Goal: Communication & Community: Answer question/provide support

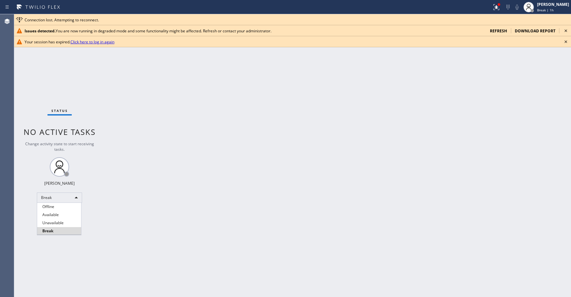
click at [60, 221] on li "Unavailable" at bounding box center [59, 223] width 44 height 8
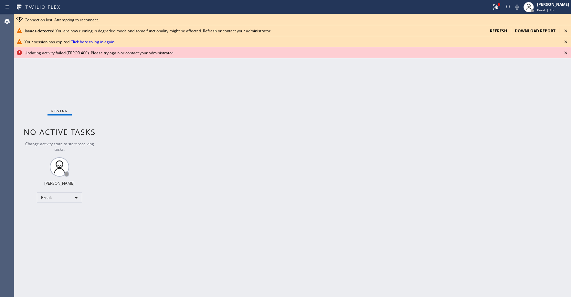
click at [19, 79] on div "Status No active tasks Change activity state to start receiving tasks. [PERSON_…" at bounding box center [59, 155] width 90 height 282
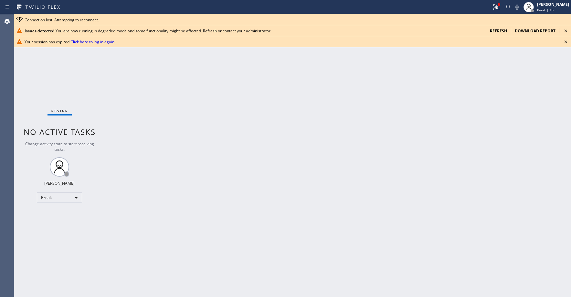
click at [498, 30] on span "refresh" at bounding box center [498, 30] width 17 height 5
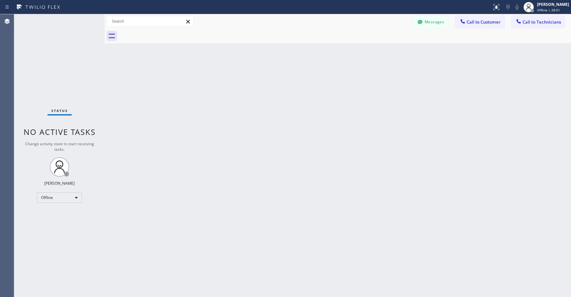
click at [65, 53] on div "Status No active tasks Change activity state to start receiving tasks. [PERSON_…" at bounding box center [59, 155] width 90 height 282
click at [55, 199] on div "Offline" at bounding box center [59, 197] width 45 height 10
click at [57, 224] on li "Unavailable" at bounding box center [59, 223] width 44 height 8
click at [65, 85] on div "Status No active tasks Change activity state to start receiving tasks. Axel Men…" at bounding box center [59, 155] width 90 height 282
click at [435, 25] on button "Messages" at bounding box center [431, 22] width 36 height 12
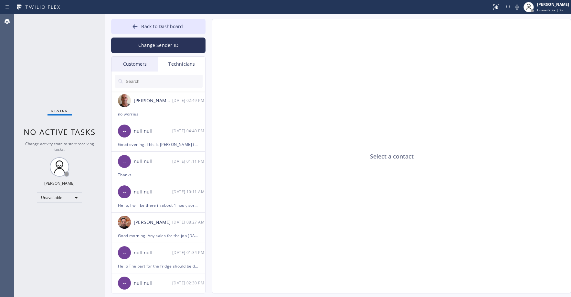
click at [131, 64] on div "Customers" at bounding box center [134, 64] width 47 height 15
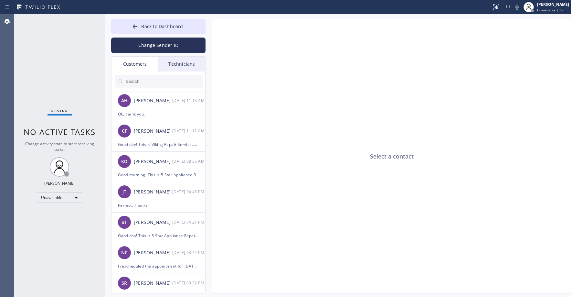
click at [146, 83] on input "text" at bounding box center [164, 81] width 78 height 13
paste input "6JBZ1Y"
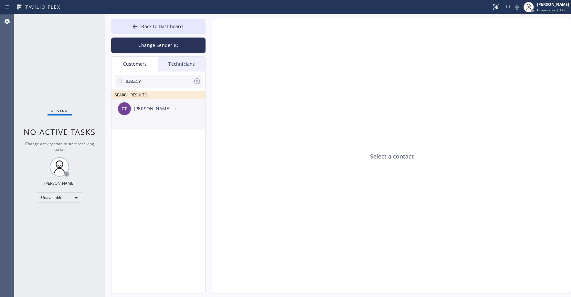
type input "6JBZ1Y"
click at [172, 115] on div "CT Chris Tran --:--" at bounding box center [158, 108] width 94 height 19
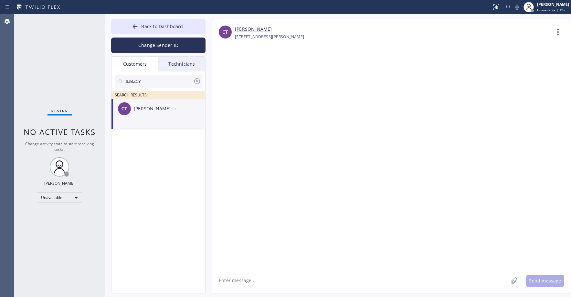
click at [256, 277] on textarea at bounding box center [360, 280] width 296 height 25
type textarea "Good day! Unfortunately our tech has an emergency today and cant make it to the…"
click at [544, 282] on button "Send message" at bounding box center [545, 280] width 38 height 12
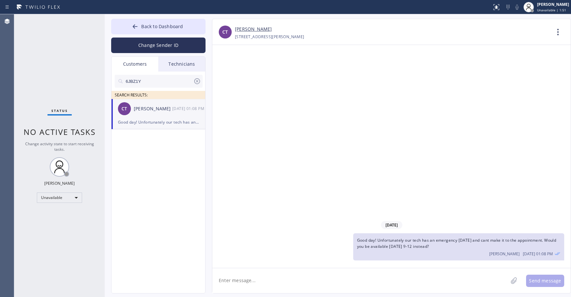
click at [58, 50] on div "Status No active tasks Change activity state to start receiving tasks. Axel Men…" at bounding box center [59, 155] width 90 height 282
click at [168, 23] on button "Back to Dashboard" at bounding box center [158, 27] width 94 height 16
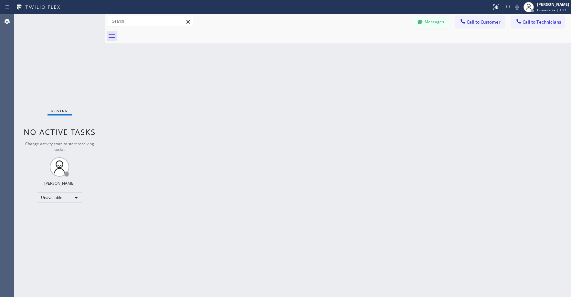
click at [73, 42] on div "Status No active tasks Change activity state to start receiving tasks. Axel Men…" at bounding box center [59, 155] width 90 height 282
click at [51, 48] on div "Status No active tasks Change activity state to start receiving tasks. Axel Men…" at bounding box center [59, 155] width 90 height 282
click at [48, 48] on div "Status No active tasks Change activity state to start receiving tasks. Axel Men…" at bounding box center [59, 155] width 90 height 282
click at [52, 37] on div "Status No active tasks Change activity state to start receiving tasks. Axel Men…" at bounding box center [59, 155] width 90 height 282
click at [52, 42] on div "Status No active tasks Change activity state to start receiving tasks. Axel Men…" at bounding box center [59, 155] width 90 height 282
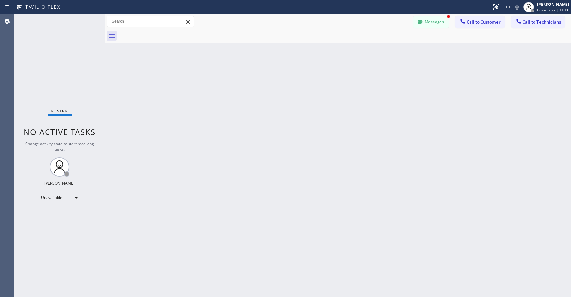
click at [51, 51] on div "Status No active tasks Change activity state to start receiving tasks. Axel Men…" at bounding box center [59, 155] width 90 height 282
click at [429, 22] on button "Messages" at bounding box center [431, 22] width 36 height 12
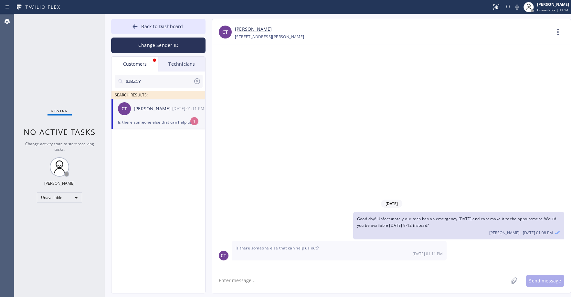
click at [167, 110] on div "Chris Tran" at bounding box center [153, 108] width 38 height 7
click at [247, 28] on link "Chris Tran" at bounding box center [253, 29] width 37 height 7
click at [260, 281] on textarea at bounding box center [360, 280] width 296 height 25
type textarea "Let me see if we have someone else available for today"
click at [535, 281] on button "Send message" at bounding box center [545, 280] width 38 height 12
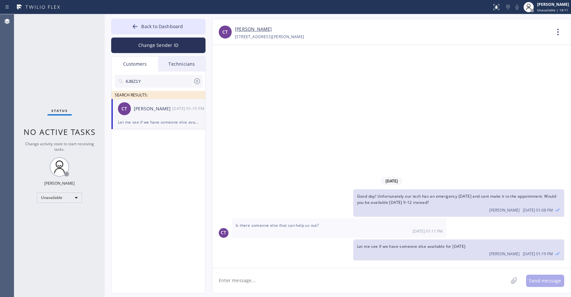
click at [42, 28] on div "Status No active tasks Change activity state to start receiving tasks. Axel Men…" at bounding box center [59, 155] width 90 height 282
click at [142, 32] on button "Back to Dashboard" at bounding box center [158, 27] width 94 height 16
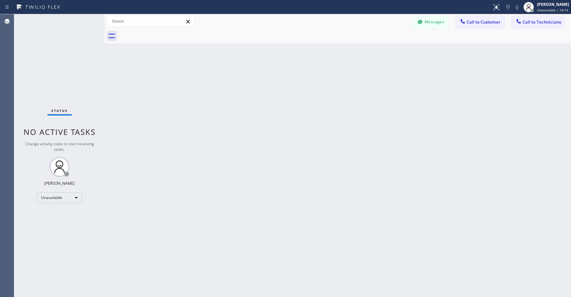
drag, startPoint x: 75, startPoint y: 58, endPoint x: 153, endPoint y: 0, distance: 97.2
click at [74, 58] on div "Status No active tasks Change activity state to start receiving tasks. Axel Men…" at bounding box center [59, 155] width 90 height 282
click at [54, 33] on div "Status No active tasks Change activity state to start receiving tasks. Axel Men…" at bounding box center [59, 155] width 90 height 282
click at [38, 37] on div "Status No active tasks Change activity state to start receiving tasks. Axel Men…" at bounding box center [59, 155] width 90 height 282
click at [59, 30] on div "Status No active tasks Change activity state to start receiving tasks. Axel Men…" at bounding box center [59, 155] width 90 height 282
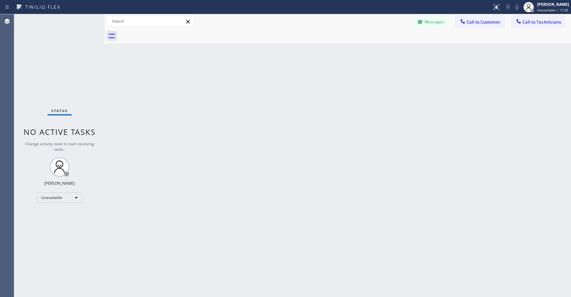
drag, startPoint x: 57, startPoint y: 40, endPoint x: 58, endPoint y: 43, distance: 3.6
click at [57, 41] on div "Status No active tasks Change activity state to start receiving tasks. Axel Men…" at bounding box center [59, 155] width 90 height 282
drag, startPoint x: 59, startPoint y: 60, endPoint x: 221, endPoint y: 49, distance: 162.0
click at [60, 60] on div "Status No active tasks Change activity state to start receiving tasks. Axel Men…" at bounding box center [59, 155] width 90 height 282
click at [435, 24] on button "Messages" at bounding box center [431, 22] width 36 height 12
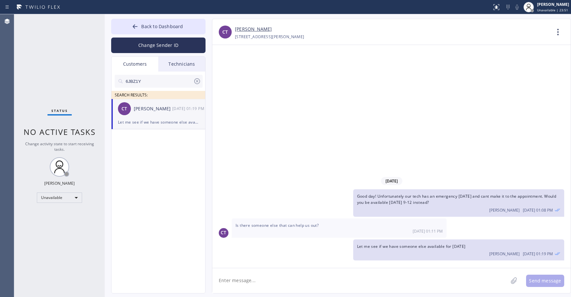
click at [154, 119] on div "Let me see if we have someone else available for today" at bounding box center [158, 121] width 81 height 7
click at [198, 82] on icon at bounding box center [197, 81] width 6 height 6
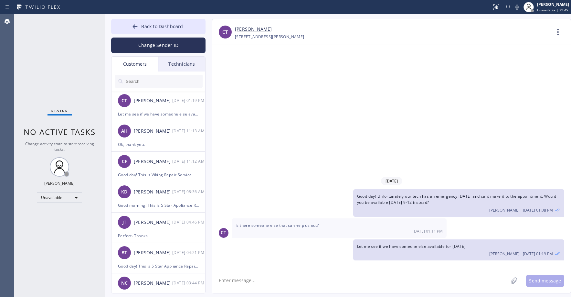
click at [41, 55] on div "Status No active tasks Change activity state to start receiving tasks. Axel Men…" at bounding box center [59, 155] width 90 height 282
click at [31, 57] on div "Status No active tasks Change activity state to start receiving tasks. Axel Men…" at bounding box center [59, 155] width 90 height 282
click at [149, 30] on button "Back to Dashboard" at bounding box center [158, 27] width 94 height 16
click at [63, 57] on div "Status No active tasks Change activity state to start receiving tasks. Axel Men…" at bounding box center [59, 155] width 90 height 282
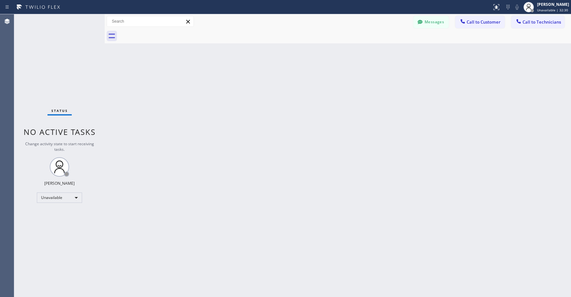
drag, startPoint x: 57, startPoint y: 61, endPoint x: 198, endPoint y: 65, distance: 141.9
click at [57, 61] on div "Status No active tasks Change activity state to start receiving tasks. Axel Men…" at bounding box center [59, 155] width 90 height 282
click at [428, 26] on button "Messages" at bounding box center [431, 22] width 36 height 12
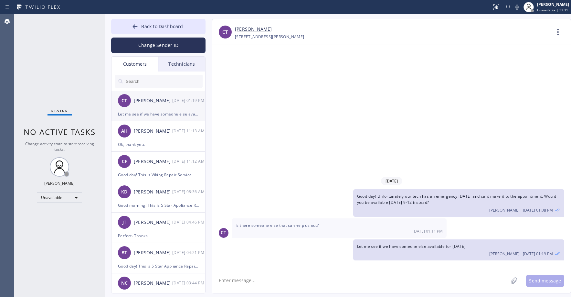
click at [142, 101] on div "Chris Tran" at bounding box center [153, 100] width 38 height 7
click at [259, 280] on textarea at bounding box center [360, 280] width 296 height 25
type textarea "We might have someone available for today. Will let you know if it still needs …"
click at [538, 283] on button "Send message" at bounding box center [545, 280] width 38 height 12
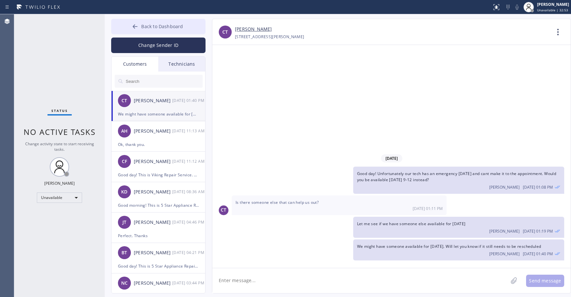
click at [173, 27] on span "Back to Dashboard" at bounding box center [162, 26] width 42 height 6
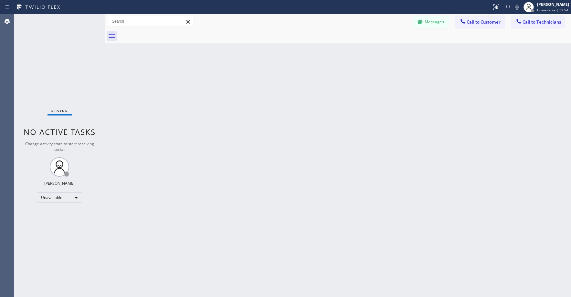
click at [147, 97] on div "Back to Dashboard Change Sender ID Customers Technicians CT Chris Tran 10/03 01…" at bounding box center [338, 155] width 466 height 282
click at [52, 77] on div "Status No active tasks Change activity state to start receiving tasks. Axel Men…" at bounding box center [59, 155] width 90 height 282
click at [431, 22] on button "Messages" at bounding box center [431, 22] width 36 height 12
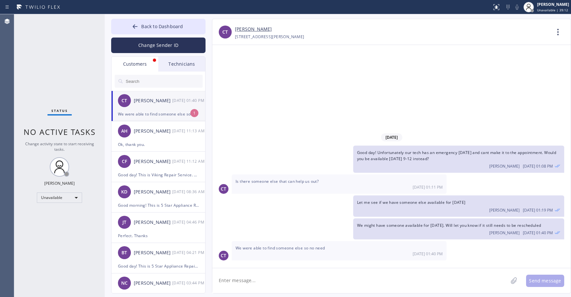
click at [161, 107] on div "CT Chris Tran 10/03 01:40 PM" at bounding box center [158, 100] width 94 height 19
click at [264, 284] on textarea at bounding box center [360, 280] width 296 height 25
type textarea "Alright thank you for letting us know"
click at [547, 281] on button "Send message" at bounding box center [545, 280] width 38 height 12
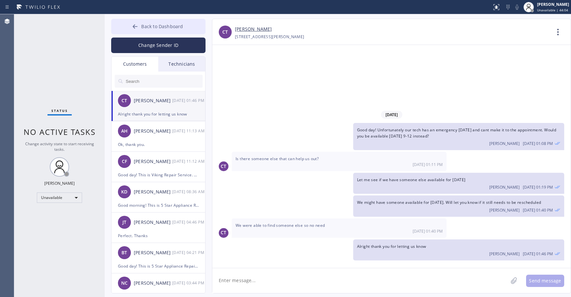
click at [160, 28] on span "Back to Dashboard" at bounding box center [162, 26] width 42 height 6
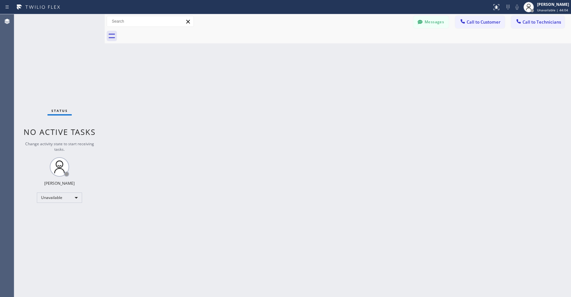
click at [65, 51] on div "Status No active tasks Change activity state to start receiving tasks. Axel Men…" at bounding box center [59, 155] width 90 height 282
click at [59, 53] on div "Status No active tasks Change activity state to start receiving tasks. Axel Men…" at bounding box center [59, 155] width 90 height 282
drag, startPoint x: 50, startPoint y: 56, endPoint x: 57, endPoint y: 119, distance: 63.0
click at [51, 58] on div "Status No active tasks Change activity state to start receiving tasks. Axel Men…" at bounding box center [59, 155] width 90 height 282
drag, startPoint x: 63, startPoint y: 50, endPoint x: 270, endPoint y: 38, distance: 206.5
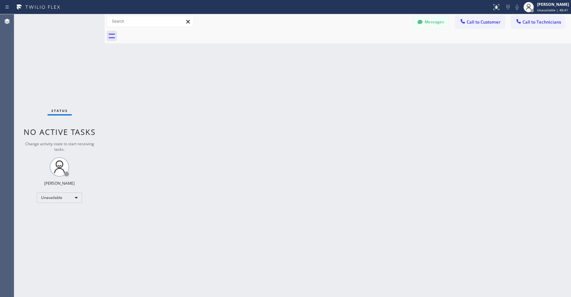
click at [64, 50] on div "Status No active tasks Change activity state to start receiving tasks. Axel Men…" at bounding box center [59, 155] width 90 height 282
click at [67, 55] on div "Status No active tasks Change activity state to start receiving tasks. Axel Men…" at bounding box center [59, 155] width 90 height 282
click at [44, 61] on div "Status No active tasks Change activity state to start receiving tasks. Axel Men…" at bounding box center [59, 155] width 90 height 282
click at [42, 69] on div "Status No active tasks Change activity state to start receiving tasks. Axel Men…" at bounding box center [59, 155] width 90 height 282
click at [27, 68] on div "Status No active tasks Change activity state to start receiving tasks. Axel Men…" at bounding box center [59, 155] width 90 height 282
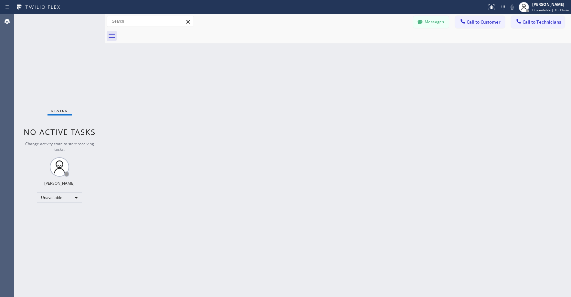
click at [65, 81] on div "Status No active tasks Change activity state to start receiving tasks. Axel Men…" at bounding box center [59, 155] width 90 height 282
click at [52, 40] on div "Status No active tasks Change activity state to start receiving tasks. Axel Men…" at bounding box center [59, 155] width 90 height 282
drag, startPoint x: 58, startPoint y: 56, endPoint x: 363, endPoint y: 60, distance: 304.8
click at [59, 56] on div "Status No active tasks Change activity state to start receiving tasks. Axel Men…" at bounding box center [59, 155] width 90 height 282
click at [430, 22] on button "Messages" at bounding box center [431, 22] width 36 height 12
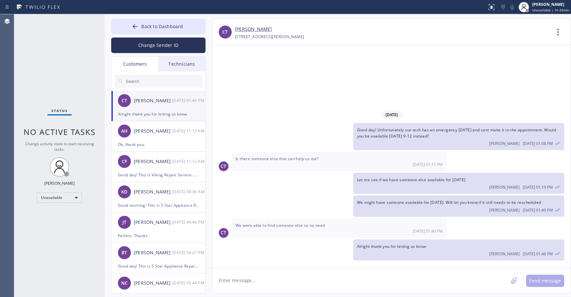
click at [52, 65] on div "Status No active tasks Change activity state to start receiving tasks. Axel Men…" at bounding box center [59, 155] width 90 height 282
click at [40, 53] on div "Status No active tasks Change activity state to start receiving tasks. Axel Men…" at bounding box center [59, 155] width 90 height 282
click at [40, 45] on div "Status No active tasks Change activity state to start receiving tasks. Axel Men…" at bounding box center [59, 155] width 90 height 282
click at [59, 66] on div "Status No active tasks Change activity state to start receiving tasks. Axel Men…" at bounding box center [59, 155] width 90 height 282
click at [42, 45] on div "Status No active tasks Change activity state to start receiving tasks. Axel Men…" at bounding box center [59, 155] width 90 height 282
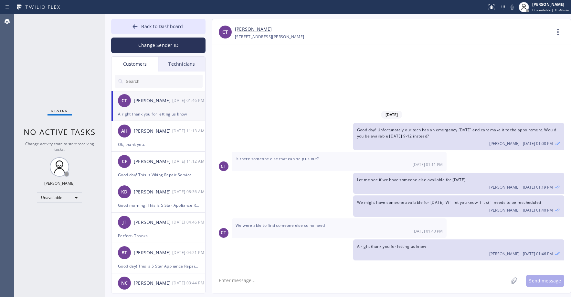
click at [56, 52] on div "Status No active tasks Change activity state to start receiving tasks. Axel Men…" at bounding box center [59, 155] width 90 height 282
click at [49, 44] on div "Status No active tasks Change activity state to start receiving tasks. Axel Men…" at bounding box center [59, 155] width 90 height 282
click at [49, 58] on div "Status No active tasks Change activity state to start receiving tasks. Axel Men…" at bounding box center [59, 155] width 90 height 282
click at [52, 50] on div "Status No active tasks Change activity state to start receiving tasks. Axel Men…" at bounding box center [59, 155] width 90 height 282
click at [72, 61] on div "Status No active tasks Change activity state to start receiving tasks. Axel Men…" at bounding box center [59, 155] width 90 height 282
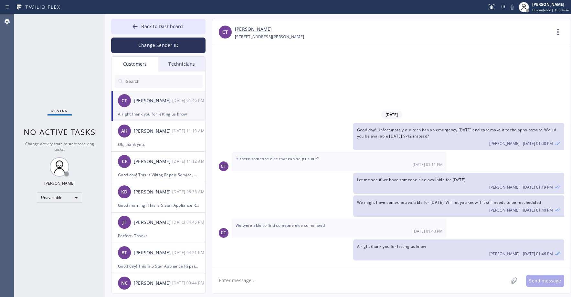
click at [70, 64] on div "Status No active tasks Change activity state to start receiving tasks. Axel Men…" at bounding box center [59, 155] width 90 height 282
click at [54, 56] on div "Status No active tasks Change activity state to start receiving tasks. Axel Men…" at bounding box center [59, 155] width 90 height 282
click at [66, 200] on div "Unavailable" at bounding box center [59, 197] width 45 height 10
click at [53, 233] on li "Break" at bounding box center [59, 231] width 44 height 8
click at [63, 196] on div "Break" at bounding box center [59, 197] width 45 height 10
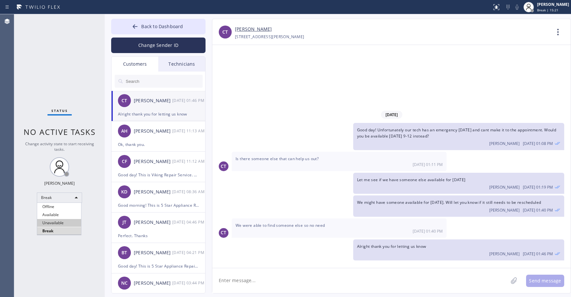
click at [49, 223] on li "Unavailable" at bounding box center [59, 223] width 44 height 8
click at [52, 41] on div "Status No active tasks Change activity state to start receiving tasks. Axel Men…" at bounding box center [59, 155] width 90 height 282
click at [156, 30] on button "Back to Dashboard" at bounding box center [158, 27] width 94 height 16
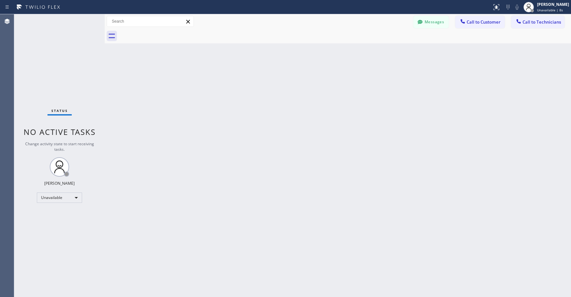
click at [67, 53] on div "Status No active tasks Change activity state to start receiving tasks. Axel Men…" at bounding box center [59, 155] width 90 height 282
drag, startPoint x: 65, startPoint y: 64, endPoint x: 68, endPoint y: 74, distance: 10.4
click at [66, 67] on div "Status No active tasks Change activity state to start receiving tasks. Axel Men…" at bounding box center [59, 155] width 90 height 282
click at [45, 62] on div "Status No active tasks Change activity state to start receiving tasks. Axel Men…" at bounding box center [59, 155] width 90 height 282
drag, startPoint x: 57, startPoint y: 43, endPoint x: 60, endPoint y: 47, distance: 5.0
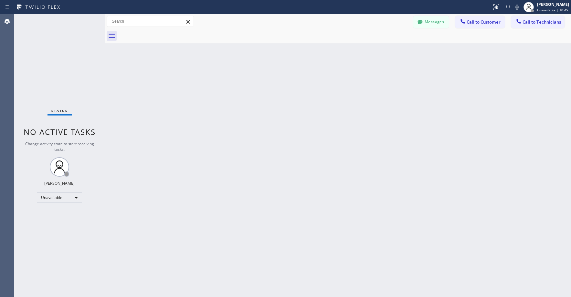
click at [57, 43] on div "Status No active tasks Change activity state to start receiving tasks. Axel Men…" at bounding box center [59, 155] width 90 height 282
drag, startPoint x: 72, startPoint y: 69, endPoint x: 134, endPoint y: 38, distance: 68.9
click at [73, 69] on div "Status No active tasks Change activity state to start receiving tasks. Axel Men…" at bounding box center [59, 155] width 90 height 282
click at [36, 25] on div "Status No active tasks Change activity state to start receiving tasks. Axel Men…" at bounding box center [59, 155] width 90 height 282
drag, startPoint x: 48, startPoint y: 51, endPoint x: 37, endPoint y: 238, distance: 186.8
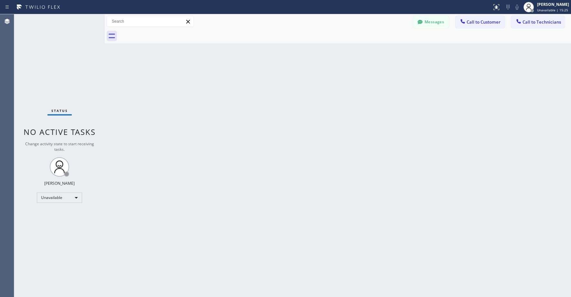
click at [48, 52] on div "Status No active tasks Change activity state to start receiving tasks. Axel Men…" at bounding box center [59, 155] width 90 height 282
click at [51, 52] on div "Status No active tasks Change activity state to start receiving tasks. Axel Men…" at bounding box center [59, 155] width 90 height 282
click at [53, 50] on div "Status No active tasks Change activity state to start receiving tasks. Axel Men…" at bounding box center [59, 155] width 90 height 282
click at [44, 39] on div "Status No active tasks Change activity state to start receiving tasks. Axel Men…" at bounding box center [59, 155] width 90 height 282
click at [57, 48] on div "Status No active tasks Change activity state to start receiving tasks. Axel Men…" at bounding box center [59, 155] width 90 height 282
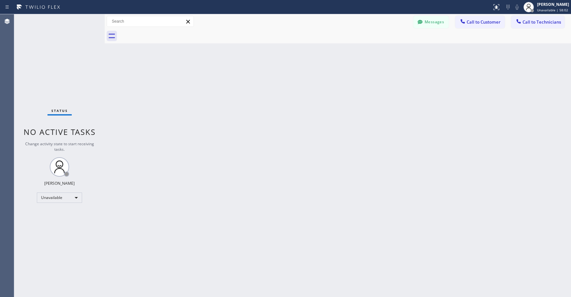
click at [50, 55] on div "Status No active tasks Change activity state to start receiving tasks. Axel Men…" at bounding box center [59, 155] width 90 height 282
click at [541, 25] on button "Call to Technicians" at bounding box center [537, 22] width 53 height 12
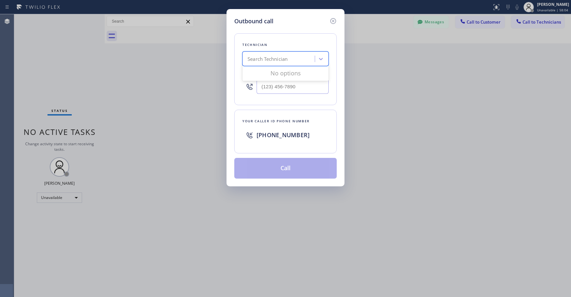
click at [281, 58] on div "Search Technician" at bounding box center [268, 58] width 40 height 7
type input "sf tom"
click at [270, 73] on div "[PERSON_NAME]" at bounding box center [285, 73] width 86 height 12
type input "(818) 554-3383"
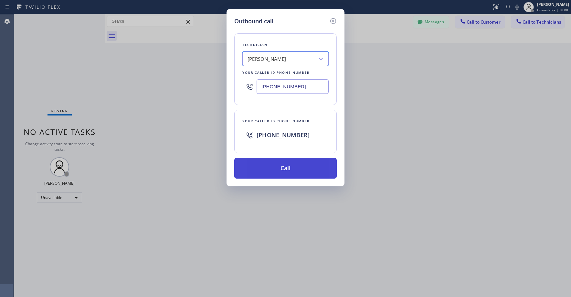
click at [274, 166] on button "Call" at bounding box center [285, 168] width 102 height 21
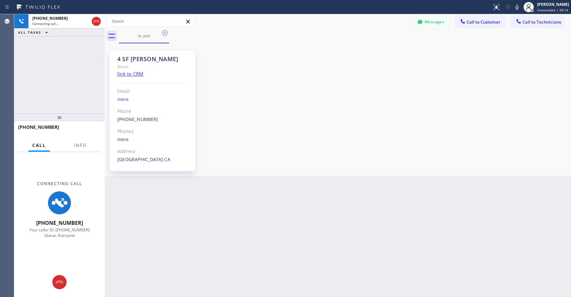
click at [67, 70] on div "+18185543383 Connecting call… ALL TASKS ALL TASKS ACTIVE TASKS TASKS IN WRAP UP" at bounding box center [59, 63] width 90 height 99
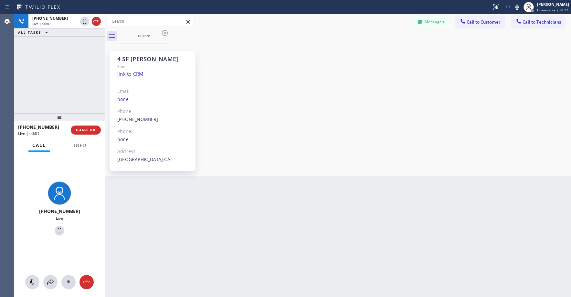
click at [67, 70] on div "+18185543383 Live | 00:01 ALL TASKS ALL TASKS ACTIVE TASKS TASKS IN WRAP UP" at bounding box center [59, 63] width 90 height 99
click at [71, 92] on div "+18185543383 Live | 00:06 ALL TASKS ALL TASKS ACTIVE TASKS TASKS IN WRAP UP" at bounding box center [59, 63] width 90 height 99
click at [56, 82] on div "+18185543383 Live | 00:09 ALL TASKS ALL TASKS ACTIVE TASKS TASKS IN WRAP UP" at bounding box center [59, 63] width 90 height 99
click at [75, 64] on div "+18185543383 Live | 00:13 ALL TASKS ALL TASKS ACTIVE TASKS TASKS IN WRAP UP" at bounding box center [59, 63] width 90 height 99
click at [48, 83] on div "+18185543383 Live | 00:39 ALL TASKS ALL TASKS ACTIVE TASKS TASKS IN WRAP UP" at bounding box center [59, 63] width 90 height 99
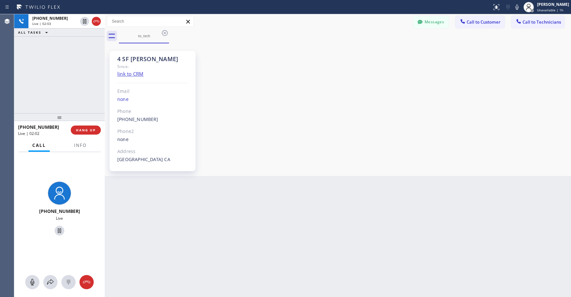
click at [58, 54] on div "+18185543383 Live | 02:03 ALL TASKS ALL TASKS ACTIVE TASKS TASKS IN WRAP UP" at bounding box center [59, 63] width 90 height 99
click at [48, 61] on div "+18185543383 Live | 05:27 ALL TASKS ALL TASKS ACTIVE TASKS TASKS IN WRAP UP" at bounding box center [59, 63] width 90 height 99
click at [46, 66] on div "+18185543383 Live | 05:47 ALL TASKS ALL TASKS ACTIVE TASKS TASKS IN WRAP UP" at bounding box center [59, 63] width 90 height 99
click at [56, 74] on div "+18185543383 Live | 05:56 ALL TASKS ALL TASKS ACTIVE TASKS TASKS IN WRAP UP" at bounding box center [59, 63] width 90 height 99
click at [60, 71] on div "+18185543383 Live | 05:57 ALL TASKS ALL TASKS ACTIVE TASKS TASKS IN WRAP UP" at bounding box center [59, 63] width 90 height 99
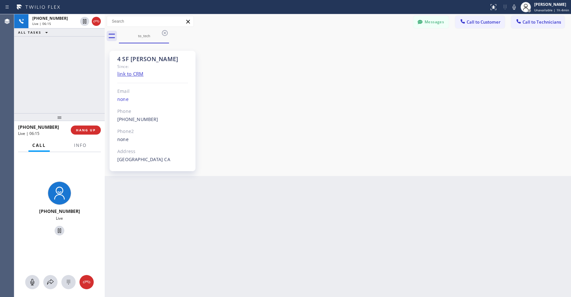
click at [58, 84] on div "+18185543383 Live | 06:15 ALL TASKS ALL TASKS ACTIVE TASKS TASKS IN WRAP UP" at bounding box center [59, 63] width 90 height 99
click at [62, 83] on div "+18185543383 Live | 06:19 ALL TASKS ALL TASKS ACTIVE TASKS TASKS IN WRAP UP" at bounding box center [59, 63] width 90 height 99
click at [62, 83] on div "+18185543383 Live | 06:22 ALL TASKS ALL TASKS ACTIVE TASKS TASKS IN WRAP UP" at bounding box center [59, 63] width 90 height 99
click at [62, 83] on div "+18185543383 Live | 06:24 ALL TASKS ALL TASKS ACTIVE TASKS TASKS IN WRAP UP" at bounding box center [59, 63] width 90 height 99
click at [95, 24] on icon at bounding box center [96, 21] width 8 height 8
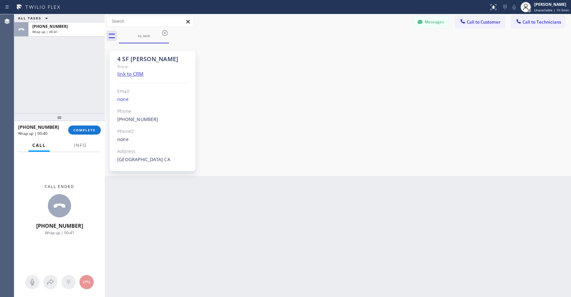
click at [20, 59] on div "ALL TASKS ALL TASKS ACTIVE TASKS TASKS IN WRAP UP +18185543383 Wrap up | 00:41" at bounding box center [59, 63] width 90 height 99
click at [90, 126] on button "COMPLETE" at bounding box center [84, 129] width 33 height 9
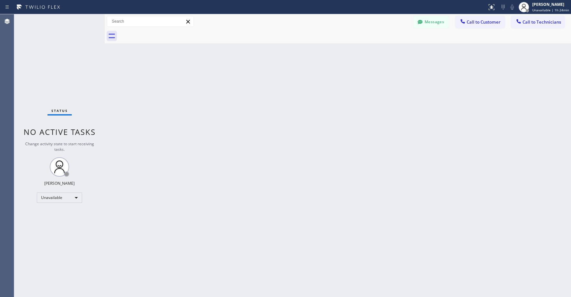
click at [43, 51] on div "Status No active tasks Change activity state to start receiving tasks. Axel Men…" at bounding box center [59, 155] width 90 height 282
click at [41, 52] on div "Status No active tasks Change activity state to start receiving tasks. Axel Men…" at bounding box center [59, 155] width 90 height 282
click at [44, 55] on div "Status No active tasks Change activity state to start receiving tasks. Axel Men…" at bounding box center [59, 155] width 90 height 282
click at [45, 59] on div "Status No active tasks Change activity state to start receiving tasks. Axel Men…" at bounding box center [59, 155] width 90 height 282
drag, startPoint x: 46, startPoint y: 39, endPoint x: 230, endPoint y: 0, distance: 188.6
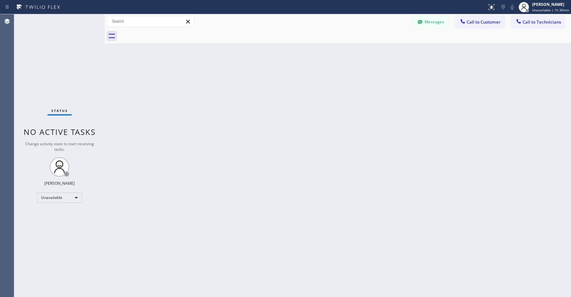
click at [46, 39] on div "Status No active tasks Change activity state to start receiving tasks. Axel Men…" at bounding box center [59, 155] width 90 height 282
drag, startPoint x: 51, startPoint y: 49, endPoint x: 321, endPoint y: 51, distance: 269.2
click at [52, 49] on div "Status No active tasks Change activity state to start receiving tasks. Axel Men…" at bounding box center [59, 155] width 90 height 282
click at [528, 22] on span "Call to Technicians" at bounding box center [542, 22] width 38 height 6
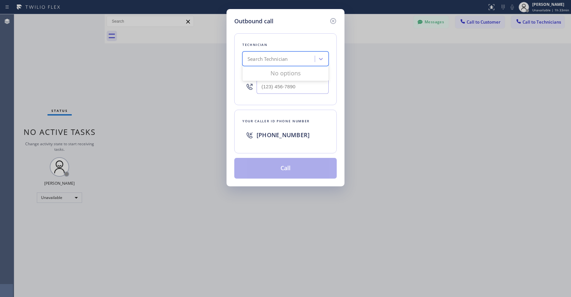
click at [283, 57] on div "Search Technician" at bounding box center [268, 58] width 40 height 7
type input "nizam"
click at [273, 71] on div "[PERSON_NAME]" at bounding box center [285, 73] width 86 height 12
type input "(818) 554-3383"
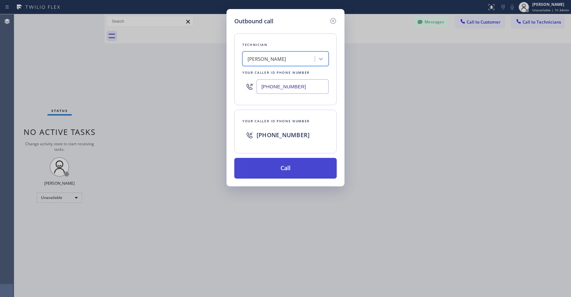
click at [279, 173] on button "Call" at bounding box center [285, 168] width 102 height 21
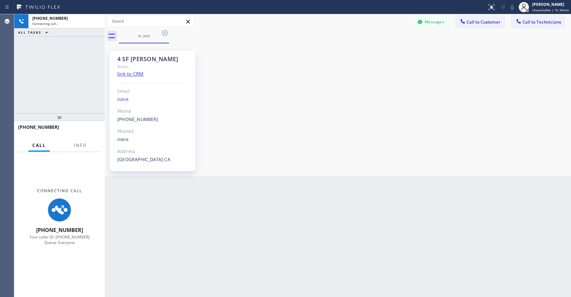
click at [81, 76] on div "+18185543383 Connecting call… ALL TASKS ALL TASKS ACTIVE TASKS TASKS IN WRAP UP" at bounding box center [59, 63] width 90 height 99
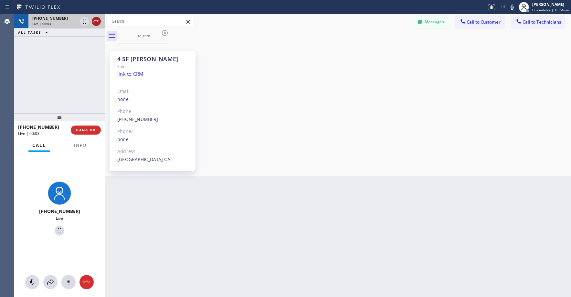
click at [97, 23] on icon at bounding box center [96, 21] width 8 height 8
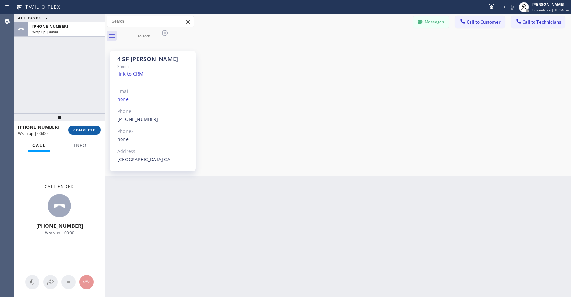
click at [92, 128] on span "COMPLETE" at bounding box center [84, 130] width 22 height 5
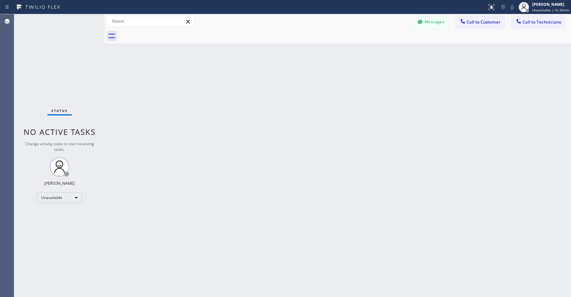
drag, startPoint x: 45, startPoint y: 68, endPoint x: 134, endPoint y: 54, distance: 91.0
click at [45, 69] on div "Status No active tasks Change activity state to start receiving tasks. Axel Men…" at bounding box center [59, 155] width 90 height 282
click at [58, 48] on div "Status No active tasks Change activity state to start receiving tasks. Axel Men…" at bounding box center [59, 155] width 90 height 282
drag, startPoint x: 47, startPoint y: 48, endPoint x: 62, endPoint y: 152, distance: 105.2
click at [47, 49] on div "Status No active tasks Change activity state to start receiving tasks. Axel Men…" at bounding box center [59, 155] width 90 height 282
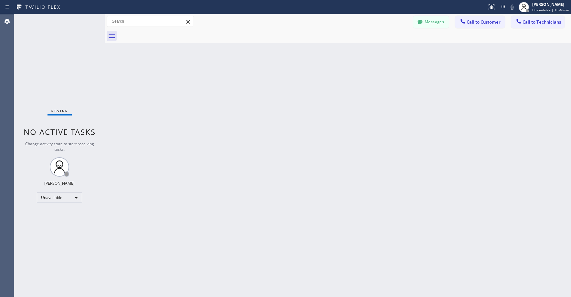
drag, startPoint x: 68, startPoint y: 67, endPoint x: 31, endPoint y: 190, distance: 129.1
click at [68, 67] on div "Status No active tasks Change activity state to start receiving tasks. Axel Men…" at bounding box center [59, 155] width 90 height 282
click at [55, 55] on div "Status No active tasks Change activity state to start receiving tasks. Axel Men…" at bounding box center [59, 155] width 90 height 282
click at [50, 68] on div "Status No active tasks Change activity state to start receiving tasks. Axel Men…" at bounding box center [59, 155] width 90 height 282
click at [88, 53] on div "Status No active tasks Change activity state to start receiving tasks. Axel Men…" at bounding box center [59, 155] width 90 height 282
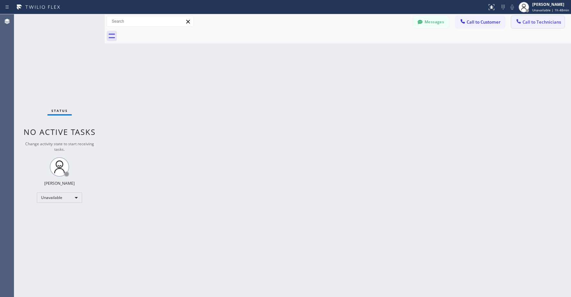
click at [536, 23] on span "Call to Technicians" at bounding box center [542, 22] width 38 height 6
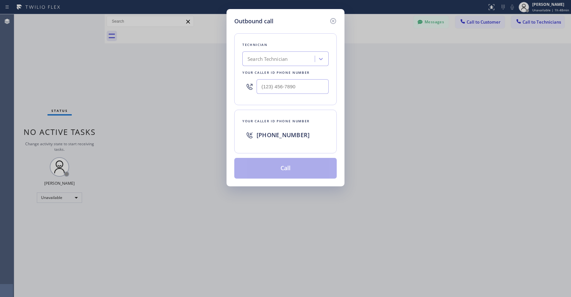
click at [266, 55] on div "Search Technician" at bounding box center [268, 58] width 40 height 7
type input "sf tom"
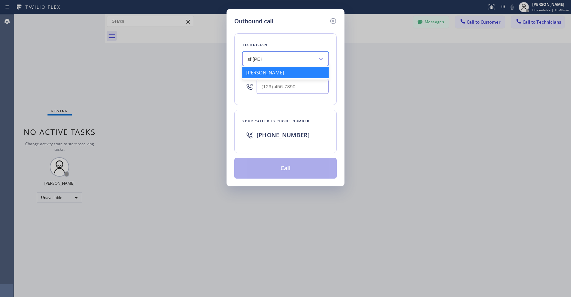
click at [277, 75] on div "[PERSON_NAME]" at bounding box center [285, 73] width 86 height 12
type input "(818) 554-3383"
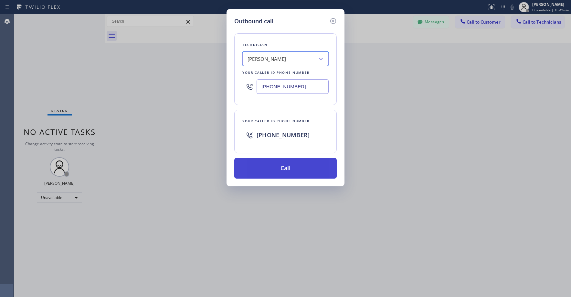
click at [271, 169] on button "Call" at bounding box center [285, 168] width 102 height 21
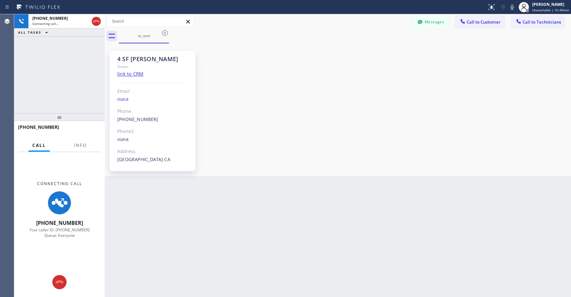
click at [56, 63] on div "+18185543383 Connecting call… ALL TASKS ALL TASKS ACTIVE TASKS TASKS IN WRAP UP" at bounding box center [59, 63] width 90 height 99
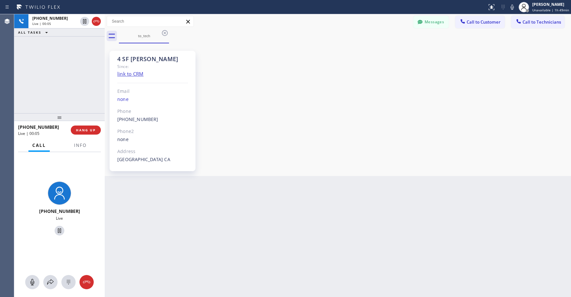
click at [56, 63] on div "+18185543383 Live | 00:05 ALL TASKS ALL TASKS ACTIVE TASKS TASKS IN WRAP UP" at bounding box center [59, 63] width 90 height 99
click at [72, 62] on div "+18185543383 Live | 00:09 ALL TASKS ALL TASKS ACTIVE TASKS TASKS IN WRAP UP" at bounding box center [59, 63] width 90 height 99
click at [41, 55] on div "+18185543383 Live | 01:03 ALL TASKS ALL TASKS ACTIVE TASKS TASKS IN WRAP UP" at bounding box center [59, 63] width 90 height 99
click at [49, 55] on div "+18185543383 Live | 01:45 ALL TASKS ALL TASKS ACTIVE TASKS TASKS IN WRAP UP" at bounding box center [59, 63] width 90 height 99
click at [64, 77] on div "+18185543383 Live | 01:46 ALL TASKS ALL TASKS ACTIVE TASKS TASKS IN WRAP UP" at bounding box center [59, 63] width 90 height 99
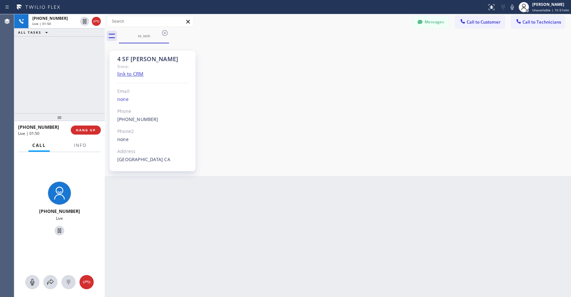
click at [56, 69] on div "+18185543383 Live | 01:50 ALL TASKS ALL TASKS ACTIVE TASKS TASKS IN WRAP UP" at bounding box center [59, 63] width 90 height 99
click at [60, 86] on div "+18185543383 Live | 01:55 ALL TASKS ALL TASKS ACTIVE TASKS TASKS IN WRAP UP" at bounding box center [59, 63] width 90 height 99
click at [79, 87] on div "+18185543383 Live | 02:01 ALL TASKS ALL TASKS ACTIVE TASKS TASKS IN WRAP UP" at bounding box center [59, 63] width 90 height 99
click at [77, 90] on div "+18185543383 Live | 02:03 ALL TASKS ALL TASKS ACTIVE TASKS TASKS IN WRAP UP" at bounding box center [59, 63] width 90 height 99
click at [58, 91] on div "+18185543383 Live | 02:07 ALL TASKS ALL TASKS ACTIVE TASKS TASKS IN WRAP UP" at bounding box center [59, 63] width 90 height 99
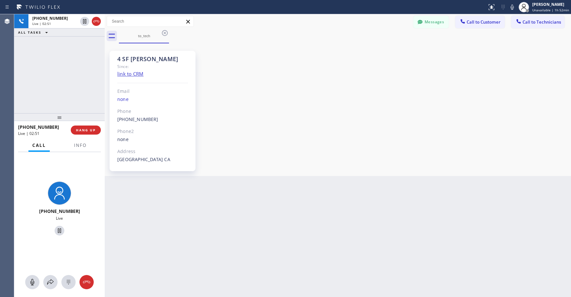
click at [61, 72] on div "+18185543383 Live | 02:51 ALL TASKS ALL TASKS ACTIVE TASKS TASKS IN WRAP UP" at bounding box center [59, 63] width 90 height 99
click at [84, 70] on div "+18185543383 Live | 02:56 ALL TASKS ALL TASKS ACTIVE TASKS TASKS IN WRAP UP" at bounding box center [59, 63] width 90 height 99
click at [69, 63] on div "+18185543383 Live | 03:19 ALL TASKS ALL TASKS ACTIVE TASKS TASKS IN WRAP UP" at bounding box center [59, 63] width 90 height 99
click at [97, 21] on icon at bounding box center [96, 21] width 8 height 8
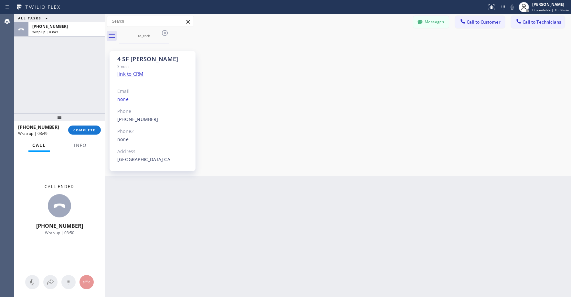
click at [62, 59] on div "ALL TASKS ALL TASKS ACTIVE TASKS TASKS IN WRAP UP +18185543383 Wrap up | 03:49" at bounding box center [59, 63] width 90 height 99
click at [93, 130] on span "COMPLETE" at bounding box center [84, 130] width 22 height 5
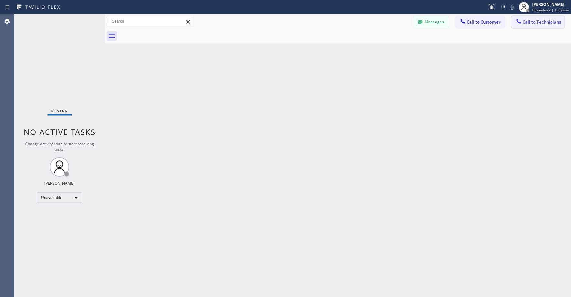
click at [543, 26] on button "Call to Technicians" at bounding box center [537, 22] width 53 height 12
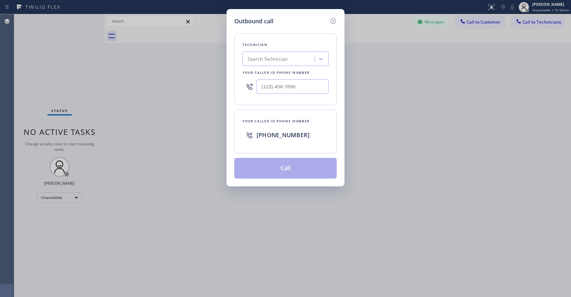
click at [269, 59] on div "Search Technician" at bounding box center [268, 58] width 40 height 7
type input "sf tom"
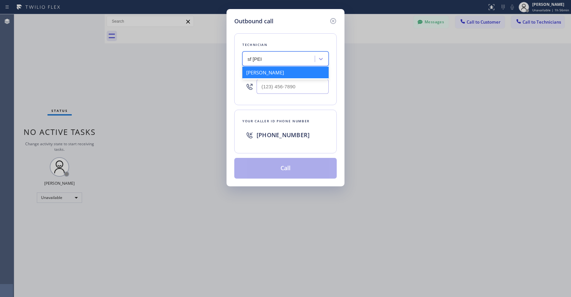
click at [266, 73] on div "[PERSON_NAME]" at bounding box center [285, 73] width 86 height 12
type input "(818) 554-3383"
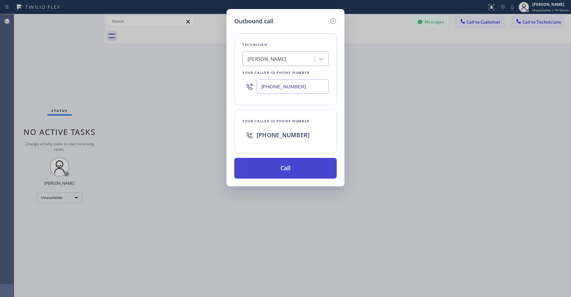
click at [273, 174] on button "Call" at bounding box center [285, 168] width 102 height 21
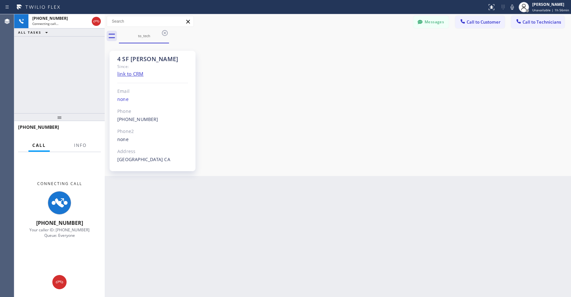
click at [83, 102] on div "+18185543383 Connecting call… ALL TASKS ALL TASKS ACTIVE TASKS TASKS IN WRAP UP" at bounding box center [59, 63] width 90 height 99
click at [219, 245] on div "Back to Dashboard Change Sender ID Customers Technicians CT Chris Tran 10/03 01…" at bounding box center [338, 155] width 466 height 282
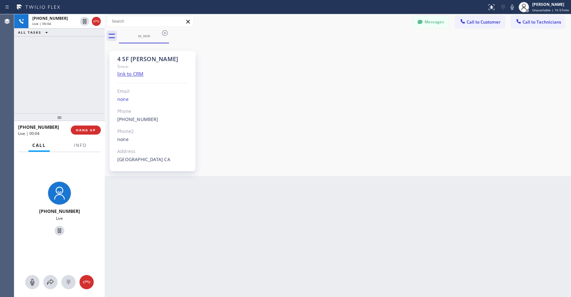
drag, startPoint x: 71, startPoint y: 82, endPoint x: 84, endPoint y: 80, distance: 13.3
click at [71, 82] on div "+18185543383 Live | 00:04 ALL TASKS ALL TASKS ACTIVE TASKS TASKS IN WRAP UP" at bounding box center [59, 63] width 90 height 99
click at [44, 65] on div "+18185543383 Live | 00:40 ALL TASKS ALL TASKS ACTIVE TASKS TASKS IN WRAP UP" at bounding box center [59, 63] width 90 height 99
click at [57, 80] on div "+18185543383 Live | 00:45 ALL TASKS ALL TASKS ACTIVE TASKS TASKS IN WRAP UP" at bounding box center [59, 63] width 90 height 99
click at [61, 79] on div "+18185543383 Live | 00:49 ALL TASKS ALL TASKS ACTIVE TASKS TASKS IN WRAP UP" at bounding box center [59, 63] width 90 height 99
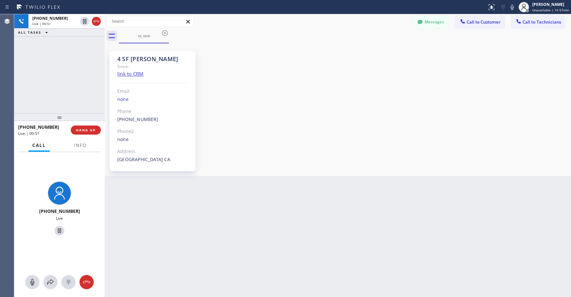
click at [62, 79] on div "+18185543383 Live | 00:51 ALL TASKS ALL TASKS ACTIVE TASKS TASKS IN WRAP UP" at bounding box center [59, 63] width 90 height 99
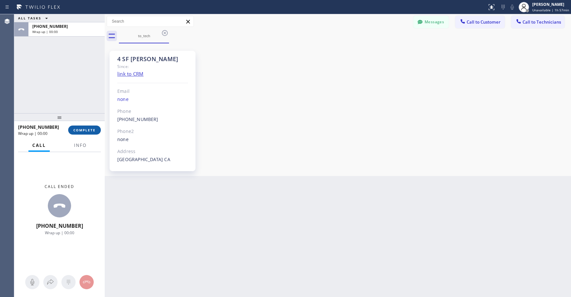
click at [89, 132] on button "COMPLETE" at bounding box center [84, 129] width 33 height 9
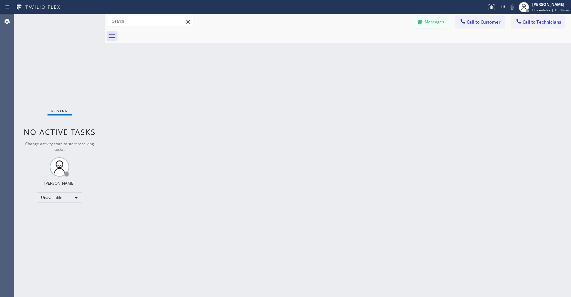
drag, startPoint x: 50, startPoint y: 40, endPoint x: 113, endPoint y: 0, distance: 74.3
click at [51, 40] on div "Status No active tasks Change activity state to start receiving tasks. Axel Men…" at bounding box center [59, 155] width 90 height 282
click at [48, 198] on div "Unavailable" at bounding box center [59, 197] width 45 height 10
click at [47, 206] on li "Offline" at bounding box center [59, 207] width 44 height 8
click at [58, 59] on div "Status No active tasks Change activity state to start receiving tasks. Axel Men…" at bounding box center [59, 155] width 90 height 282
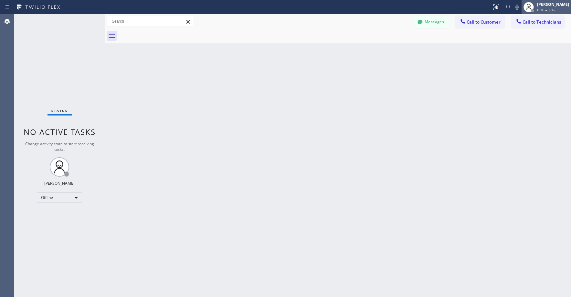
click at [553, 5] on div "[PERSON_NAME]" at bounding box center [553, 4] width 32 height 5
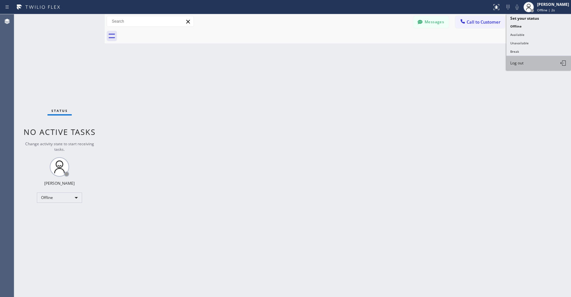
click at [519, 69] on button "Log out" at bounding box center [538, 63] width 65 height 14
